Goal: Transaction & Acquisition: Obtain resource

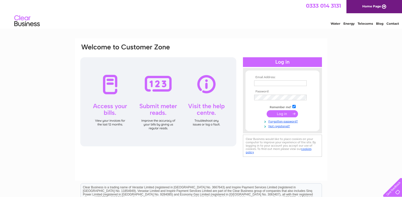
type input "Jbm@lyleston.Co.uk"
click at [282, 112] on input "submit" at bounding box center [281, 113] width 31 height 7
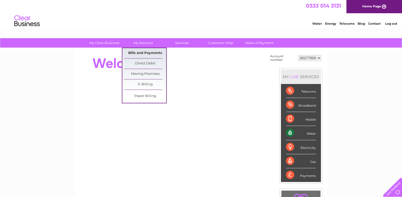
click at [145, 54] on link "Bills and Payments" at bounding box center [145, 53] width 42 height 10
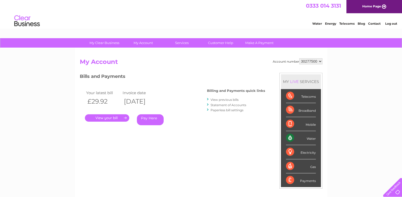
click at [103, 118] on link "." at bounding box center [107, 117] width 44 height 7
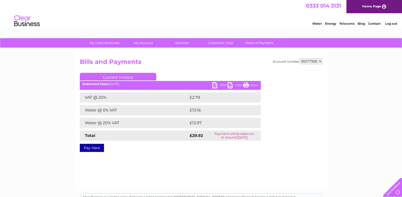
click at [215, 86] on link "PDF" at bounding box center [219, 85] width 15 height 7
click at [123, 102] on td "VAT @ 20%" at bounding box center [134, 97] width 108 height 10
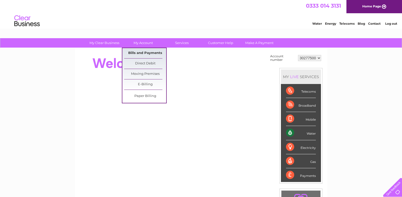
click at [150, 52] on link "Bills and Payments" at bounding box center [145, 53] width 42 height 10
click at [143, 54] on link "Bills and Payments" at bounding box center [145, 53] width 42 height 10
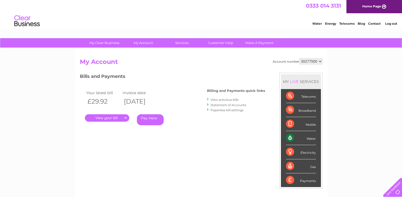
click at [109, 119] on link "." at bounding box center [107, 117] width 44 height 7
